Goal: Task Accomplishment & Management: Use online tool/utility

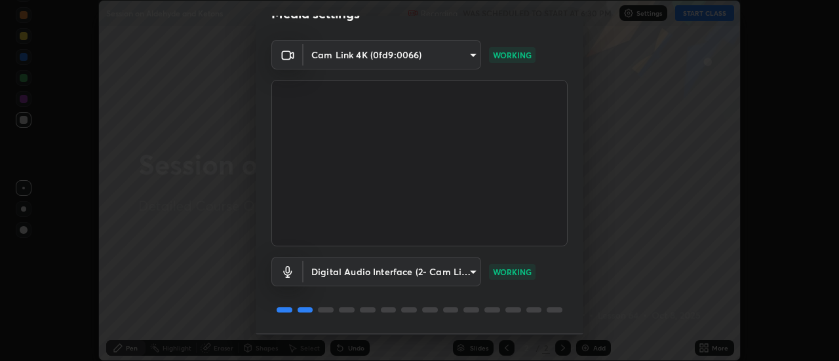
scroll to position [69, 0]
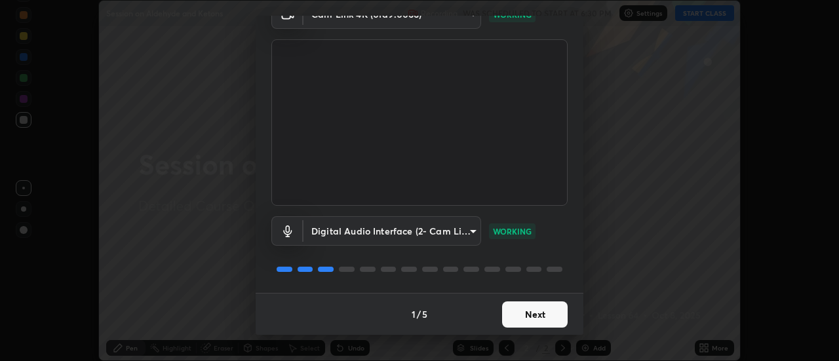
click at [533, 324] on button "Next" at bounding box center [535, 314] width 66 height 26
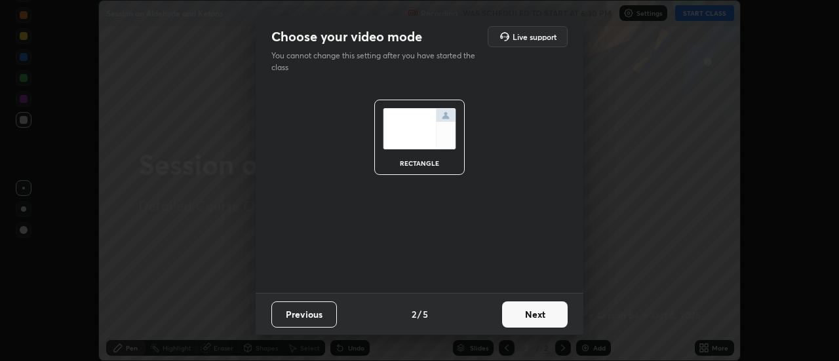
click at [537, 326] on button "Next" at bounding box center [535, 314] width 66 height 26
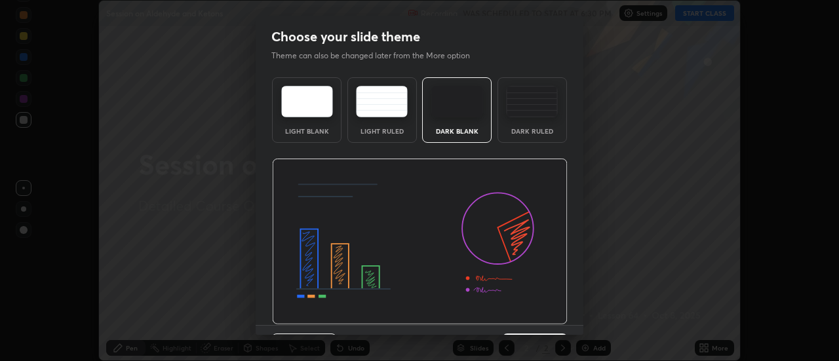
click at [539, 322] on img at bounding box center [419, 242] width 295 height 166
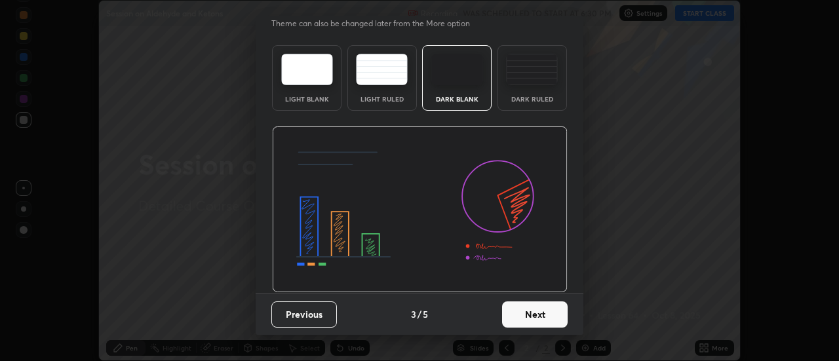
click at [544, 321] on button "Next" at bounding box center [535, 314] width 66 height 26
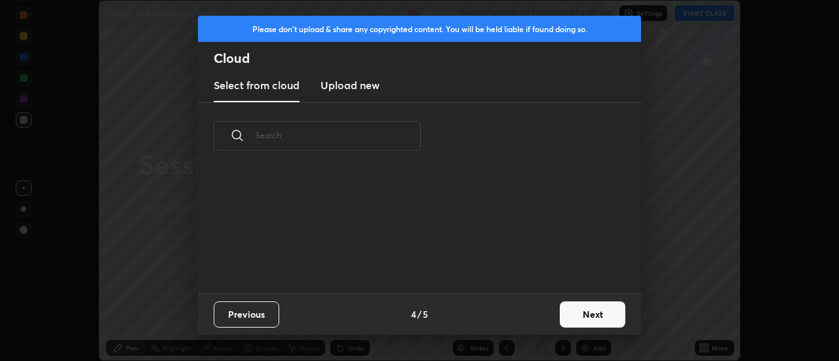
click at [544, 319] on div "Previous 4 / 5 Next" at bounding box center [419, 314] width 443 height 42
click at [544, 320] on div "Previous 4 / 5 Next" at bounding box center [419, 314] width 443 height 42
click at [576, 320] on button "Next" at bounding box center [593, 314] width 66 height 26
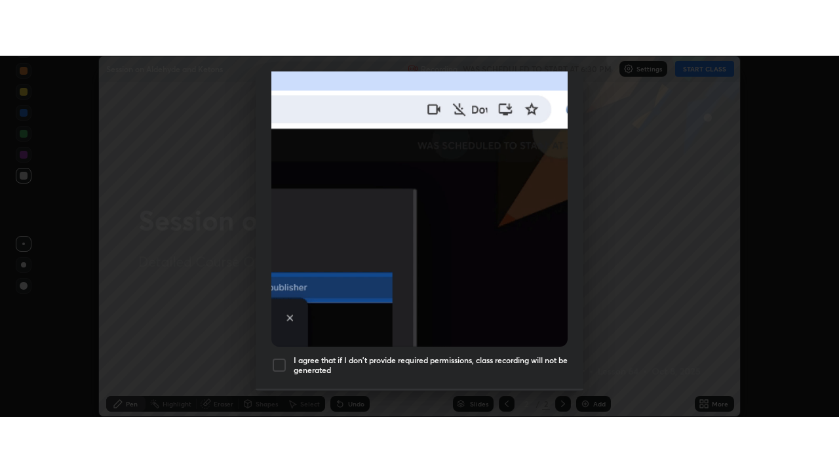
scroll to position [322, 0]
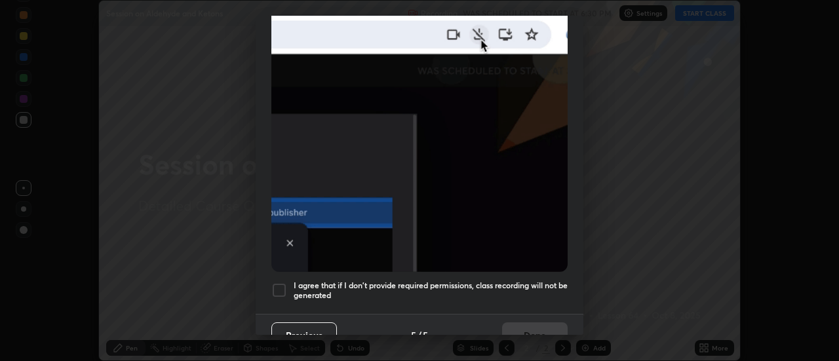
click at [522, 280] on h5 "I agree that if I don't provide required permissions, class recording will not …" at bounding box center [431, 290] width 274 height 20
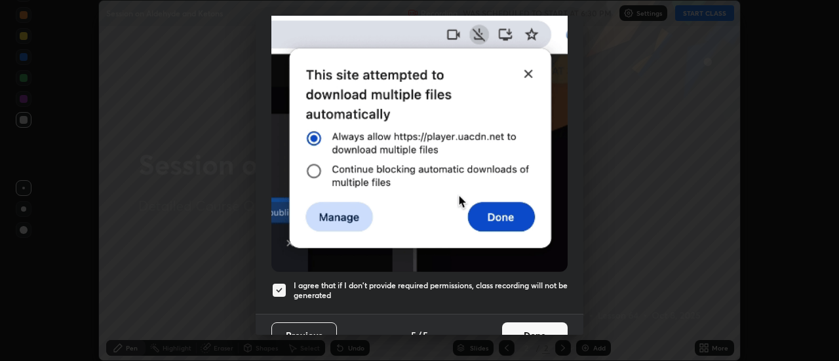
click at [531, 323] on button "Done" at bounding box center [535, 335] width 66 height 26
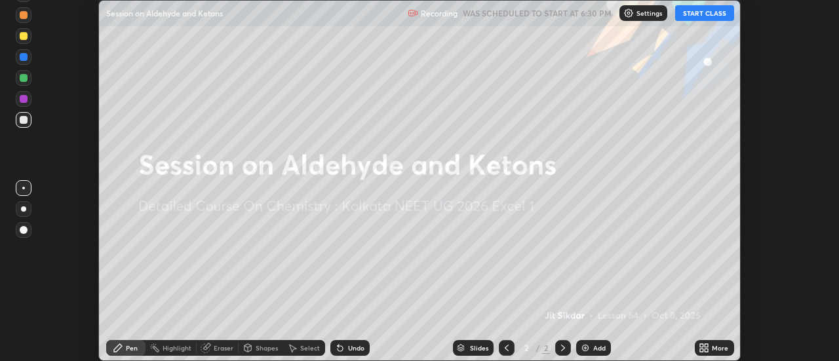
click at [708, 13] on button "START CLASS" at bounding box center [704, 13] width 59 height 16
click at [713, 352] on div "More" at bounding box center [714, 348] width 39 height 16
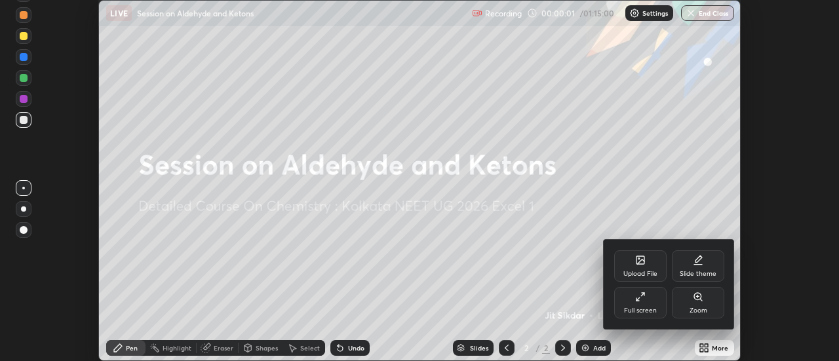
click at [642, 307] on div "Full screen" at bounding box center [640, 310] width 33 height 7
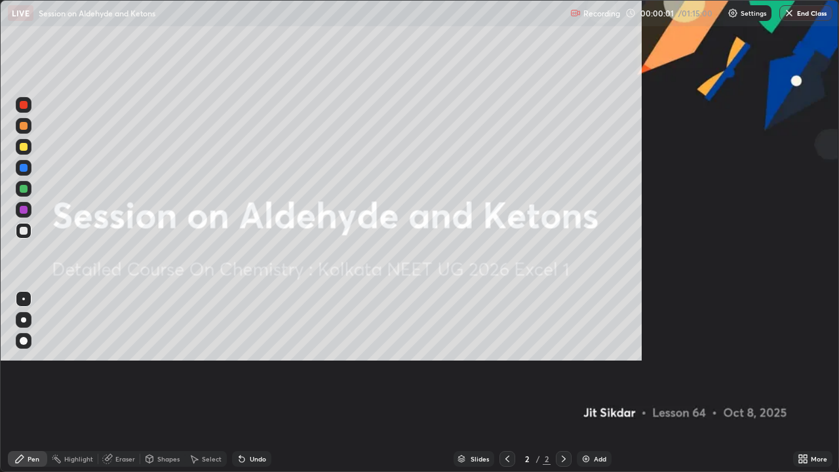
scroll to position [472, 839]
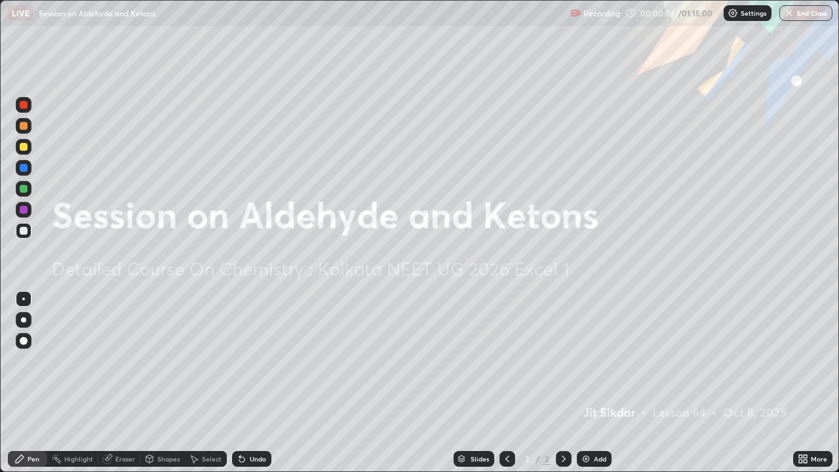
click at [590, 360] on div "Add" at bounding box center [594, 459] width 35 height 16
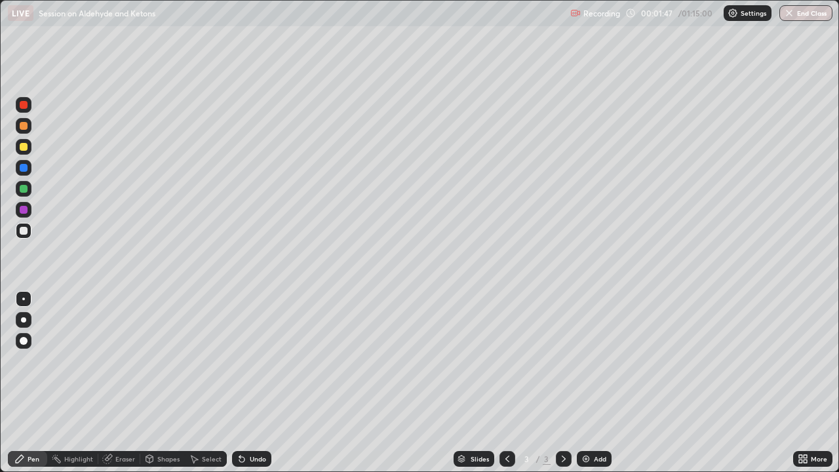
click at [31, 149] on div at bounding box center [23, 146] width 21 height 21
click at [23, 190] on div at bounding box center [24, 189] width 8 height 8
click at [24, 233] on div at bounding box center [24, 231] width 8 height 8
click at [261, 360] on div "Undo" at bounding box center [251, 459] width 39 height 16
click at [259, 360] on div "Undo" at bounding box center [249, 459] width 45 height 26
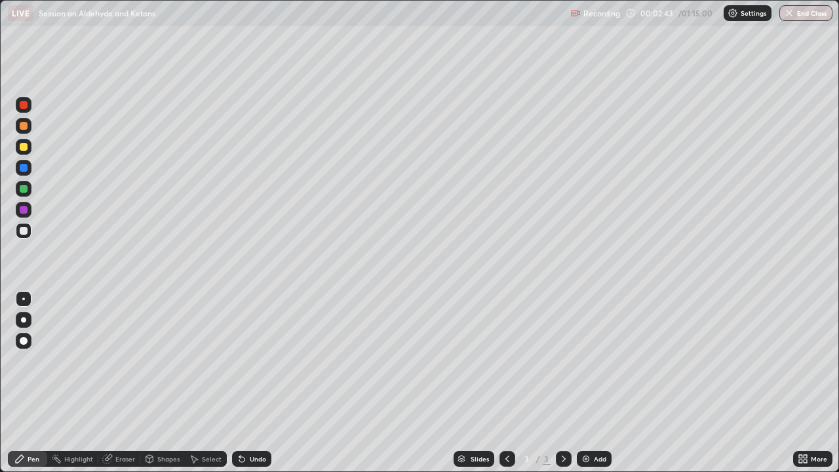
click at [263, 360] on div "Undo" at bounding box center [258, 458] width 16 height 7
click at [264, 360] on div "Undo" at bounding box center [258, 458] width 16 height 7
click at [24, 191] on div at bounding box center [24, 189] width 8 height 8
click at [24, 232] on div at bounding box center [24, 231] width 8 height 8
click at [599, 360] on div "Add" at bounding box center [594, 459] width 35 height 16
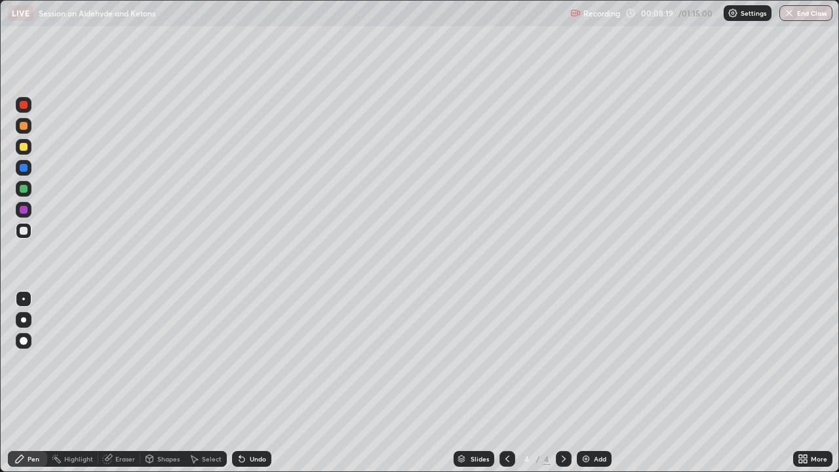
click at [32, 190] on div at bounding box center [23, 188] width 21 height 21
click at [26, 233] on div at bounding box center [24, 231] width 8 height 8
click at [22, 189] on div at bounding box center [24, 189] width 8 height 8
click at [28, 232] on div at bounding box center [24, 231] width 16 height 16
click at [258, 360] on div "Undo" at bounding box center [258, 458] width 16 height 7
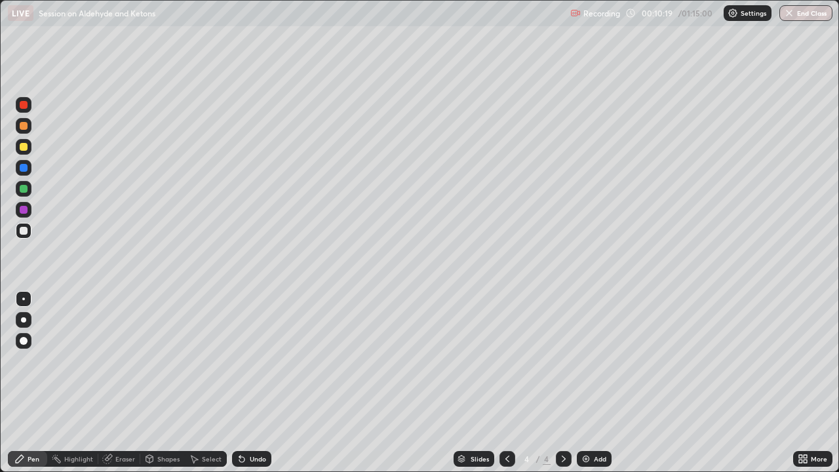
click at [259, 360] on div "Undo" at bounding box center [258, 458] width 16 height 7
click at [258, 360] on div "Undo" at bounding box center [251, 459] width 39 height 16
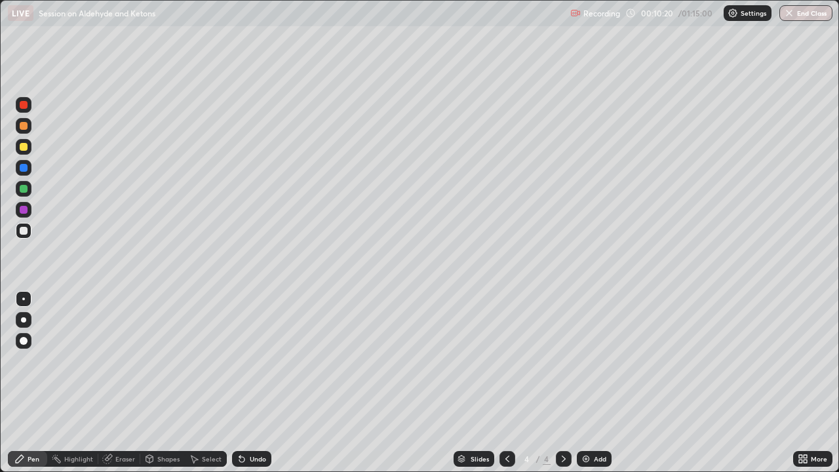
click at [258, 360] on div "Undo" at bounding box center [251, 459] width 39 height 16
click at [256, 360] on div "Undo" at bounding box center [258, 458] width 16 height 7
click at [598, 360] on div "Slides 4 / 4 Add" at bounding box center [532, 459] width 522 height 26
click at [594, 360] on div "Add" at bounding box center [594, 459] width 35 height 16
click at [23, 189] on div at bounding box center [24, 189] width 8 height 8
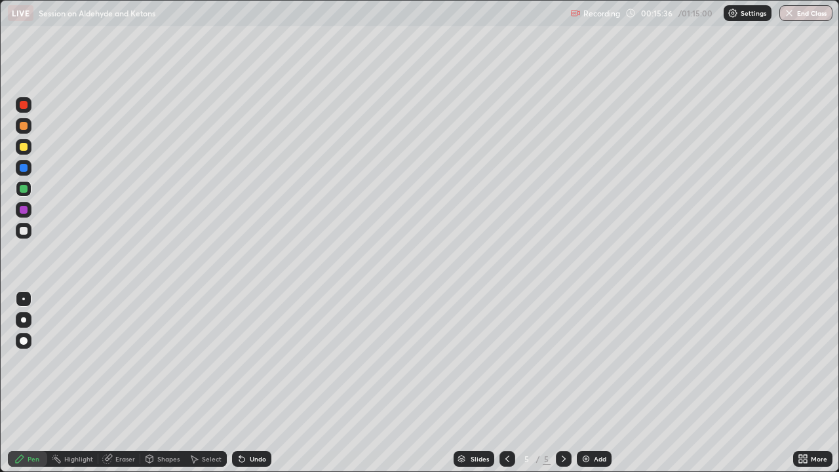
click at [19, 233] on div at bounding box center [24, 231] width 16 height 16
click at [24, 236] on div at bounding box center [24, 231] width 16 height 16
click at [256, 360] on div "Undo" at bounding box center [258, 458] width 16 height 7
click at [258, 360] on div "Undo" at bounding box center [258, 458] width 16 height 7
click at [600, 360] on div "Add" at bounding box center [594, 459] width 35 height 16
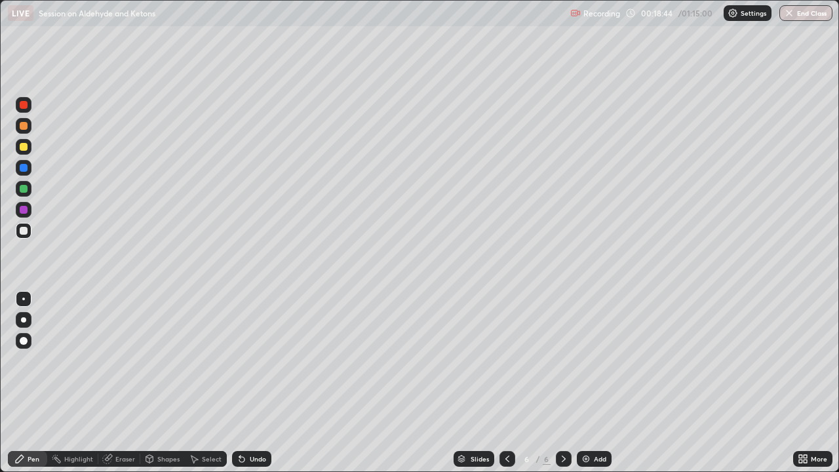
click at [28, 149] on div at bounding box center [24, 147] width 16 height 16
click at [28, 231] on div at bounding box center [24, 231] width 16 height 16
click at [600, 360] on div "Add" at bounding box center [594, 459] width 35 height 16
click at [29, 148] on div at bounding box center [24, 147] width 16 height 16
click at [22, 232] on div at bounding box center [24, 231] width 8 height 8
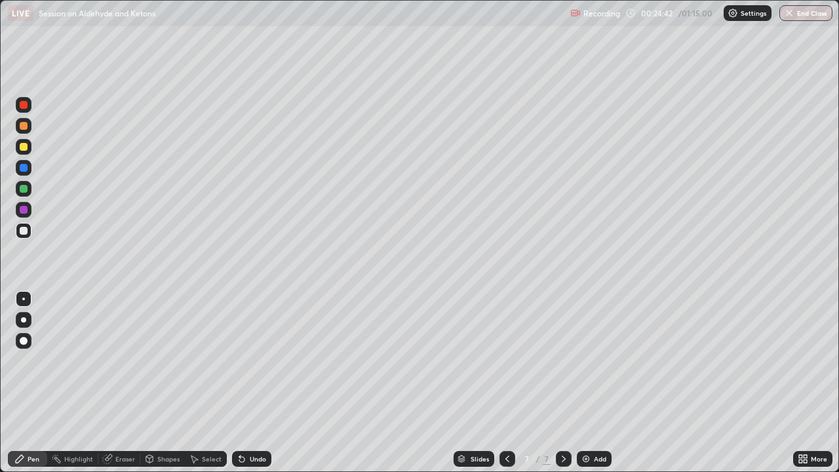
click at [29, 184] on div at bounding box center [24, 189] width 16 height 16
click at [29, 229] on div at bounding box center [24, 231] width 16 height 16
click at [26, 187] on div at bounding box center [24, 189] width 8 height 8
click at [32, 231] on div at bounding box center [23, 230] width 21 height 21
click at [603, 360] on div "Add" at bounding box center [600, 458] width 12 height 7
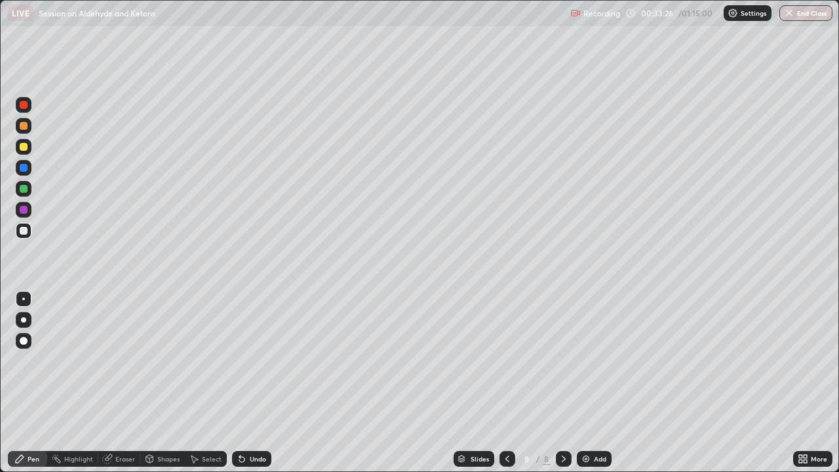
click at [506, 360] on icon at bounding box center [507, 458] width 10 height 10
click at [562, 360] on icon at bounding box center [563, 458] width 10 height 10
click at [29, 188] on div at bounding box center [24, 189] width 16 height 16
click at [252, 360] on div "Undo" at bounding box center [258, 458] width 16 height 7
click at [23, 232] on div at bounding box center [24, 231] width 8 height 8
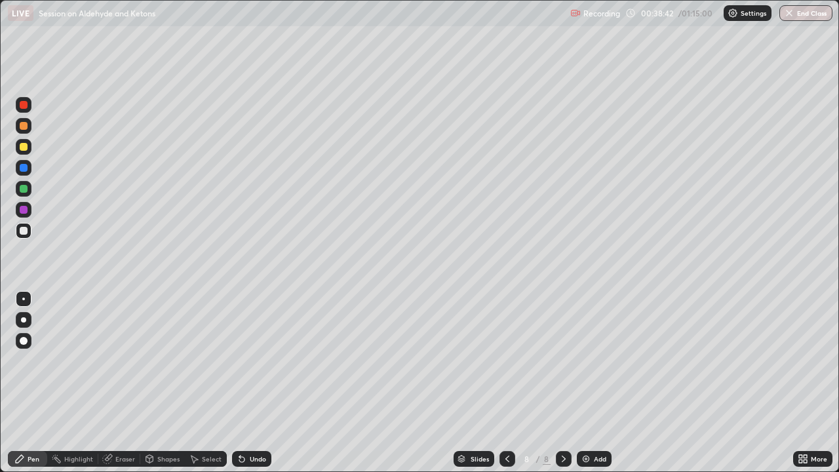
click at [600, 360] on div "Add" at bounding box center [600, 458] width 12 height 7
click at [26, 191] on div at bounding box center [24, 189] width 8 height 8
click at [22, 229] on div at bounding box center [24, 231] width 8 height 8
click at [257, 360] on div "Undo" at bounding box center [249, 459] width 45 height 26
click at [256, 360] on div "Undo" at bounding box center [249, 459] width 45 height 26
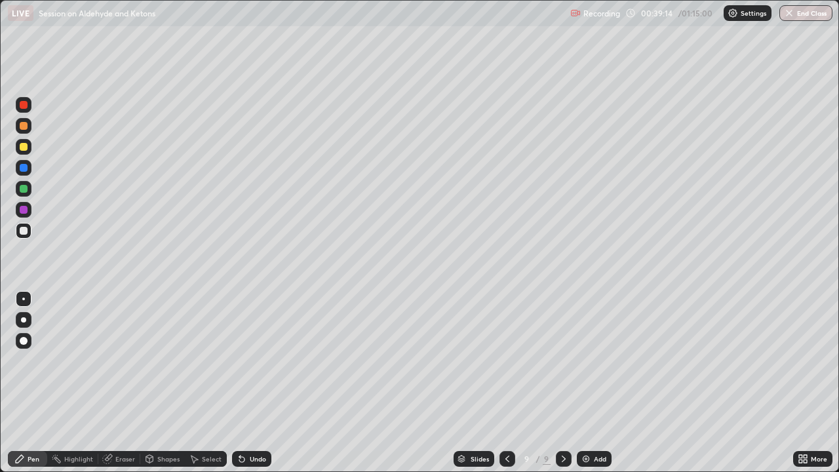
click at [257, 360] on div "Undo" at bounding box center [249, 459] width 45 height 26
click at [259, 360] on div "Undo" at bounding box center [249, 459] width 45 height 26
click at [257, 360] on div "Undo" at bounding box center [249, 459] width 45 height 26
click at [255, 360] on div "Undo" at bounding box center [249, 459] width 45 height 26
click at [26, 152] on div at bounding box center [24, 147] width 16 height 16
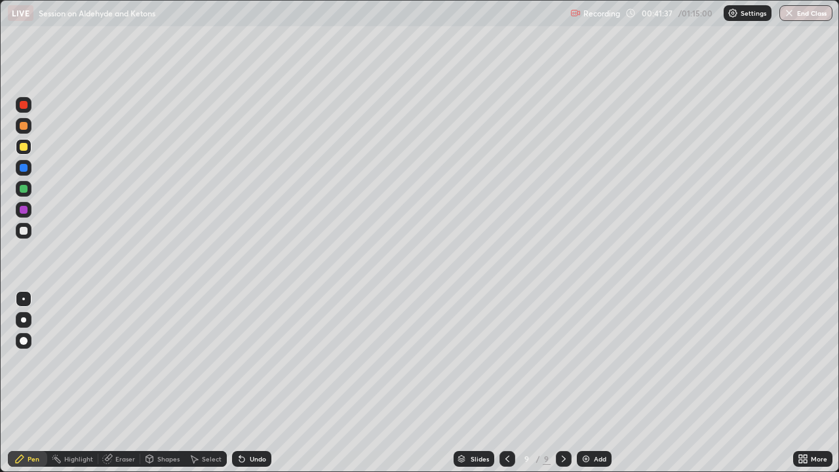
click at [1, 360] on div "Pen Highlight Eraser Shapes Select Undo Slides 9 / 9 Add More" at bounding box center [419, 459] width 839 height 26
click at [600, 360] on div "Add" at bounding box center [600, 458] width 12 height 7
click at [27, 187] on div at bounding box center [24, 189] width 8 height 8
click at [24, 228] on div at bounding box center [24, 231] width 8 height 8
click at [119, 360] on div "Eraser" at bounding box center [125, 458] width 20 height 7
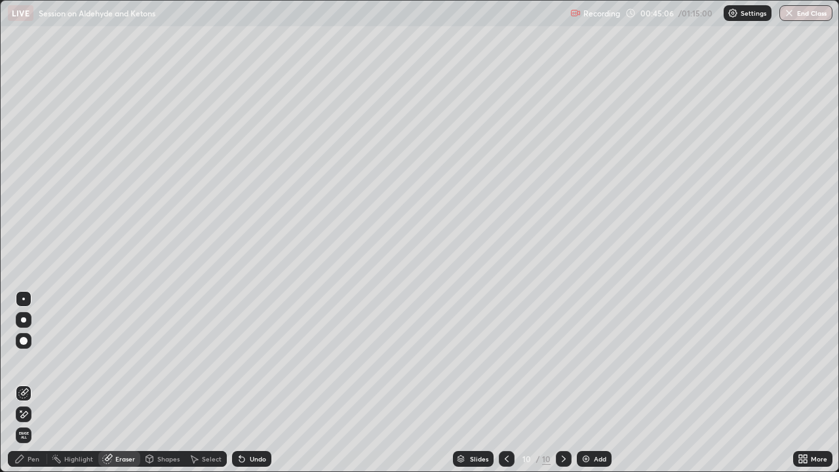
click at [39, 360] on div "Pen" at bounding box center [27, 459] width 39 height 16
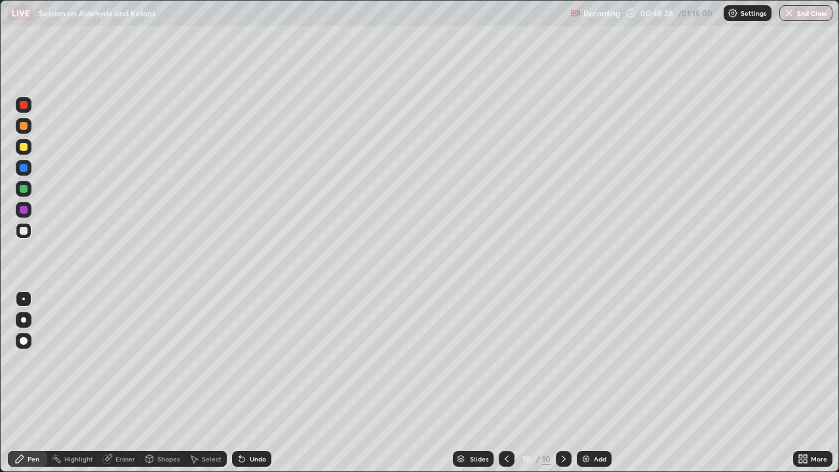
click at [591, 360] on div "Add" at bounding box center [594, 459] width 35 height 16
click at [23, 193] on div at bounding box center [24, 189] width 16 height 16
click at [31, 226] on div at bounding box center [24, 231] width 16 height 16
click at [118, 360] on div "Eraser" at bounding box center [119, 459] width 42 height 16
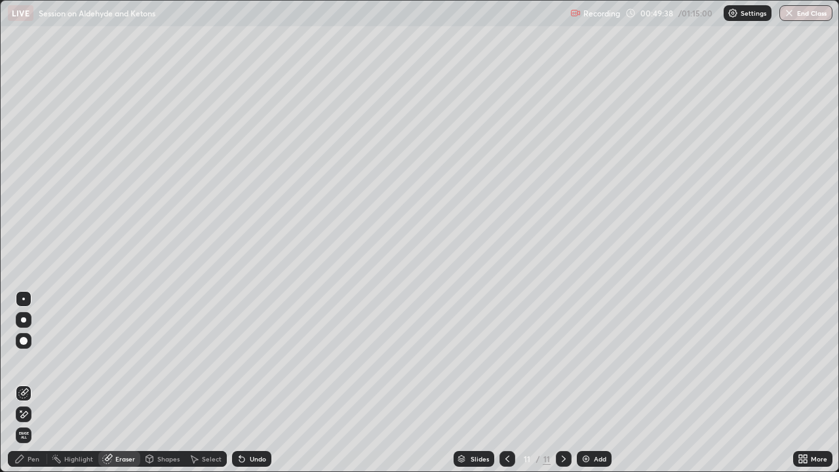
click at [39, 360] on div "Pen" at bounding box center [34, 458] width 12 height 7
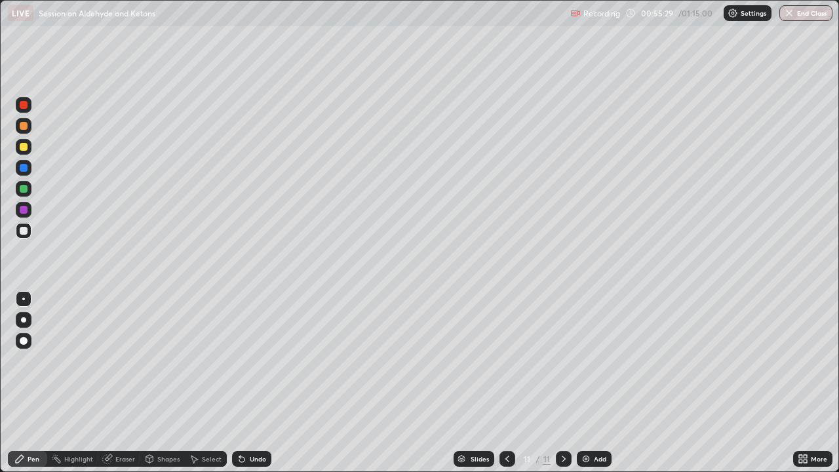
click at [28, 189] on div at bounding box center [24, 189] width 16 height 16
click at [24, 231] on div at bounding box center [24, 231] width 8 height 8
click at [591, 360] on div "Add" at bounding box center [594, 459] width 35 height 16
click at [29, 148] on div at bounding box center [24, 147] width 16 height 16
click at [25, 233] on div at bounding box center [24, 231] width 8 height 8
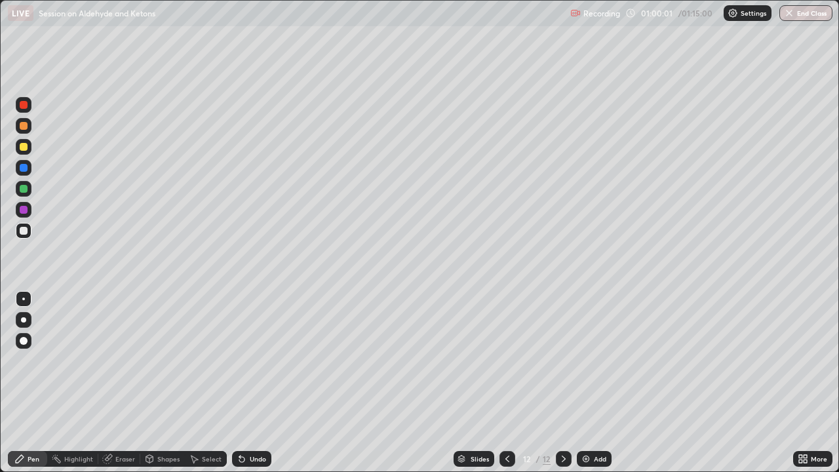
click at [22, 187] on div at bounding box center [24, 189] width 8 height 8
click at [28, 149] on div at bounding box center [24, 147] width 16 height 16
click at [26, 229] on div at bounding box center [24, 231] width 8 height 8
click at [27, 189] on div at bounding box center [24, 189] width 8 height 8
click at [28, 227] on div at bounding box center [24, 231] width 16 height 16
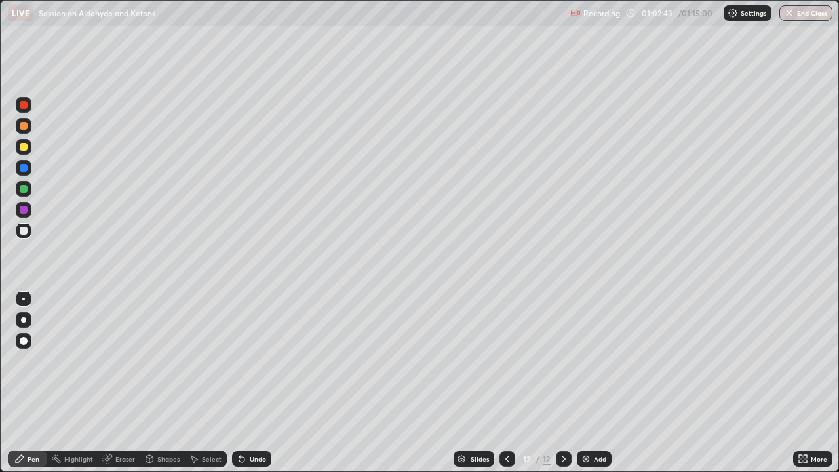
click at [592, 360] on div "Add" at bounding box center [594, 459] width 35 height 16
click at [30, 187] on div at bounding box center [24, 189] width 16 height 16
click at [24, 230] on div at bounding box center [24, 231] width 8 height 8
click at [30, 185] on div at bounding box center [24, 189] width 16 height 16
click at [28, 229] on div at bounding box center [24, 231] width 16 height 16
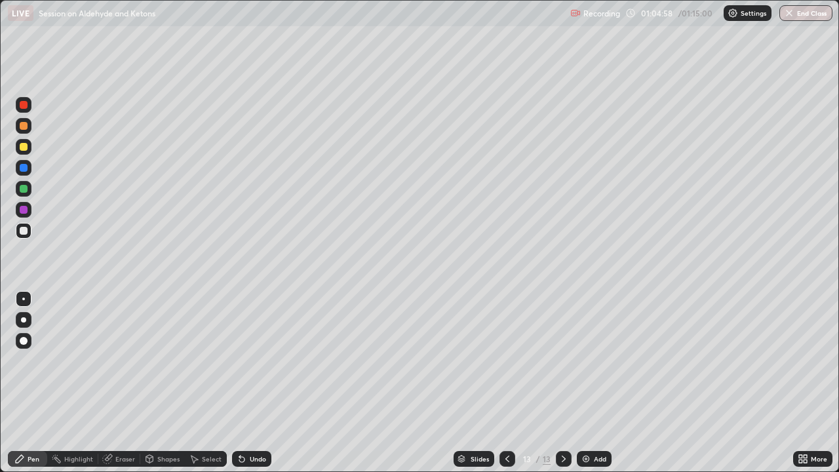
click at [27, 191] on div at bounding box center [24, 189] width 16 height 16
click at [28, 229] on div at bounding box center [24, 231] width 16 height 16
click at [254, 360] on div "Undo" at bounding box center [258, 458] width 16 height 7
click at [594, 360] on div "Add" at bounding box center [600, 458] width 12 height 7
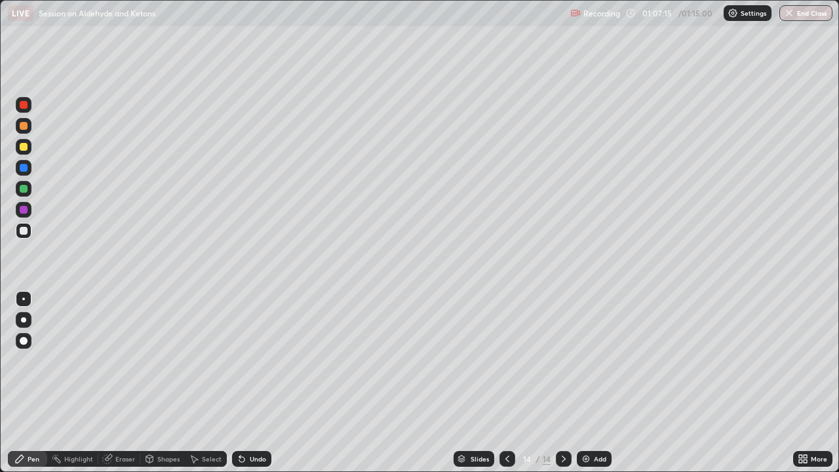
click at [24, 191] on div at bounding box center [24, 189] width 8 height 8
click at [25, 232] on div at bounding box center [24, 231] width 8 height 8
click at [24, 187] on div at bounding box center [24, 189] width 8 height 8
click at [27, 225] on div at bounding box center [24, 231] width 16 height 16
click at [246, 360] on div "Undo" at bounding box center [251, 459] width 39 height 16
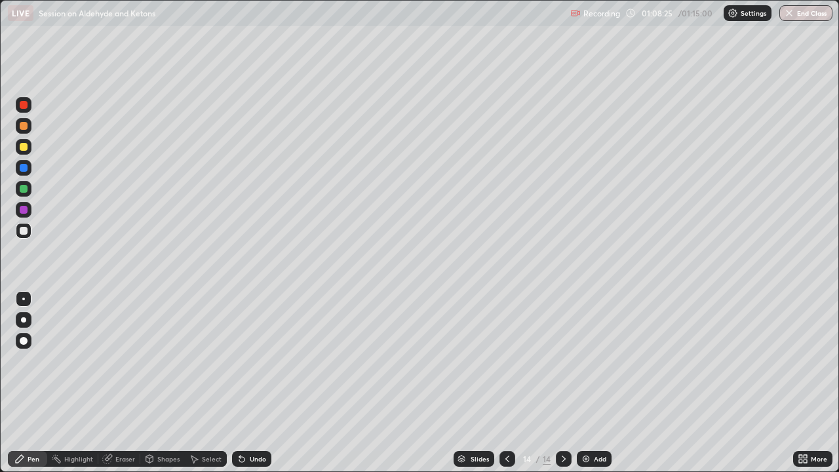
click at [250, 360] on div "Undo" at bounding box center [258, 458] width 16 height 7
click at [25, 189] on div at bounding box center [24, 189] width 8 height 8
click at [23, 235] on div at bounding box center [24, 231] width 16 height 16
click at [797, 9] on button "End Class" at bounding box center [806, 13] width 52 height 16
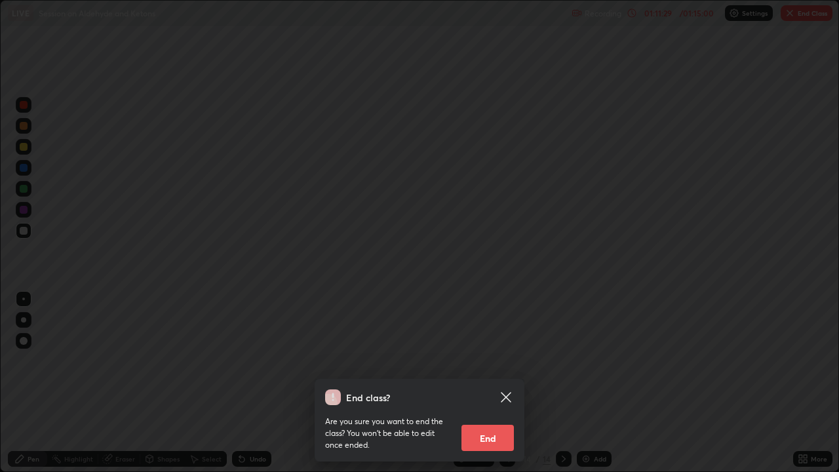
click at [495, 360] on button "End" at bounding box center [487, 438] width 52 height 26
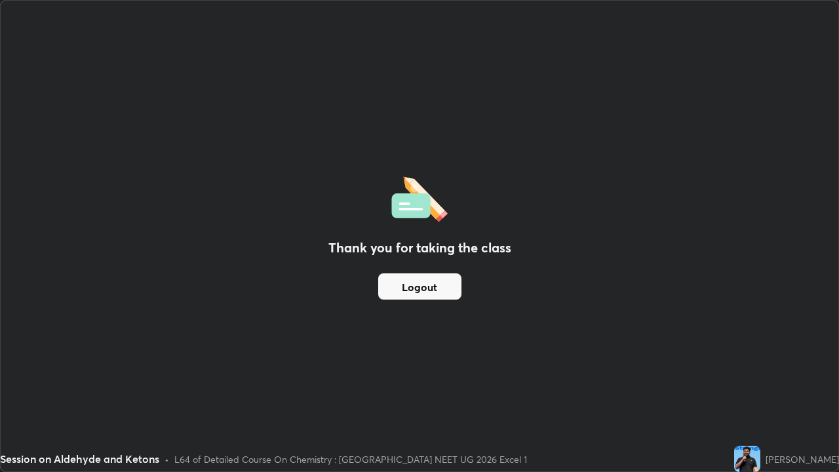
click at [443, 287] on button "Logout" at bounding box center [419, 286] width 83 height 26
